Goal: Transaction & Acquisition: Purchase product/service

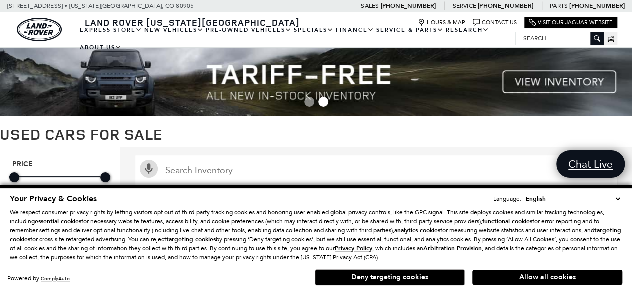
click at [518, 282] on button "Allow all cookies" at bounding box center [547, 277] width 150 height 15
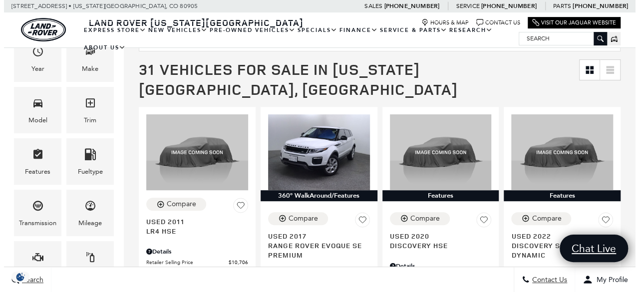
scroll to position [145, 0]
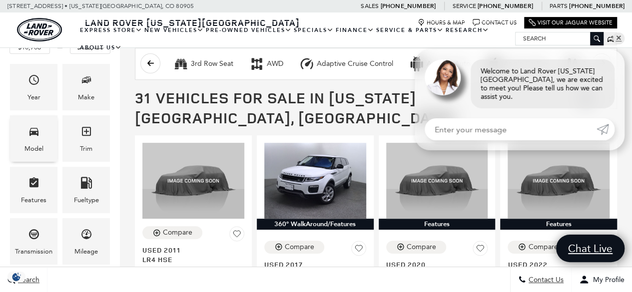
click at [38, 143] on div "Model" at bounding box center [33, 148] width 19 height 11
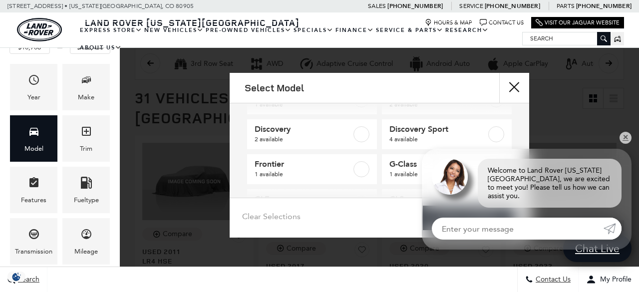
scroll to position [75, 0]
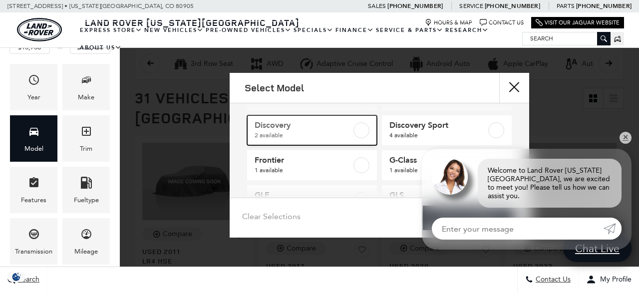
click at [357, 128] on label at bounding box center [362, 130] width 16 height 16
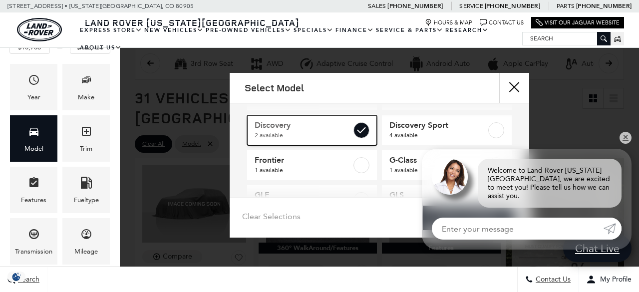
type input "$30,290"
type input "$44,424"
checkbox input "true"
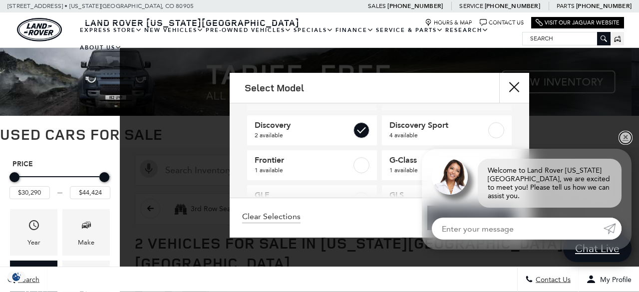
click at [621, 144] on link "✕" at bounding box center [626, 138] width 12 height 12
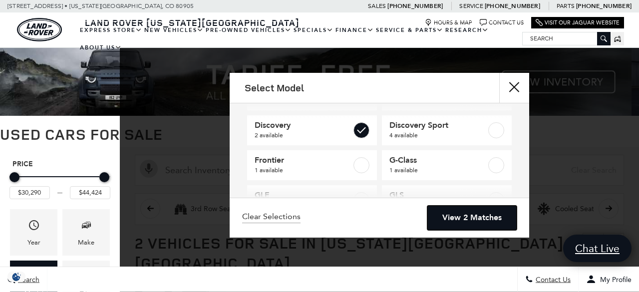
click at [469, 219] on link "View 2 Matches" at bounding box center [472, 218] width 89 height 24
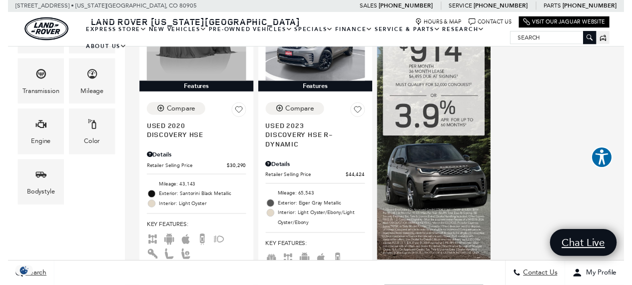
scroll to position [301, 0]
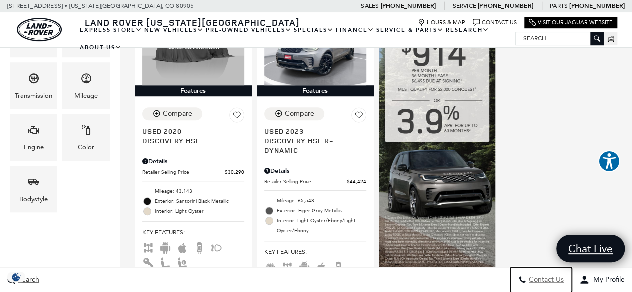
click at [551, 278] on span "Contact Us" at bounding box center [544, 280] width 37 height 8
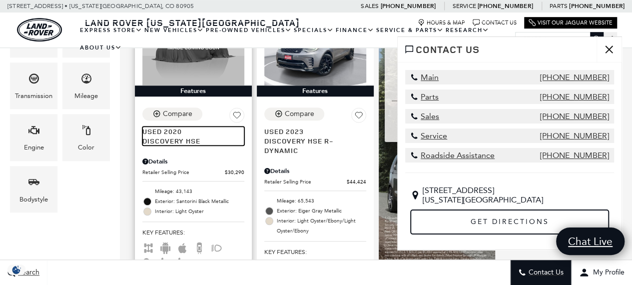
click at [176, 136] on span "Discovery HSE" at bounding box center [189, 140] width 94 height 9
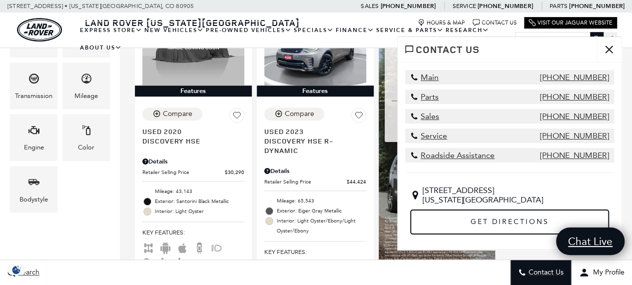
click at [607, 48] on button "close" at bounding box center [608, 49] width 25 height 25
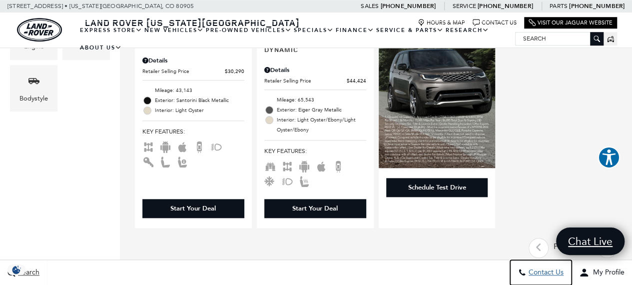
scroll to position [405, 0]
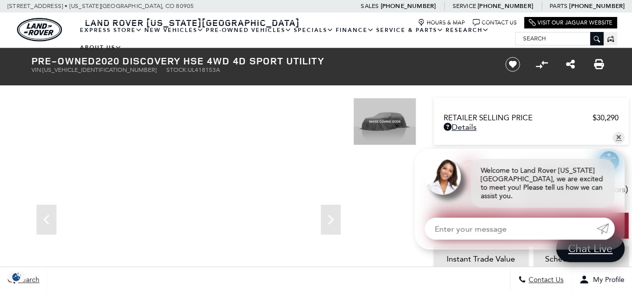
drag, startPoint x: 637, startPoint y: 17, endPoint x: 639, endPoint y: 12, distance: 5.2
click at [617, 144] on link "✕" at bounding box center [618, 138] width 12 height 12
